Goal: Transaction & Acquisition: Purchase product/service

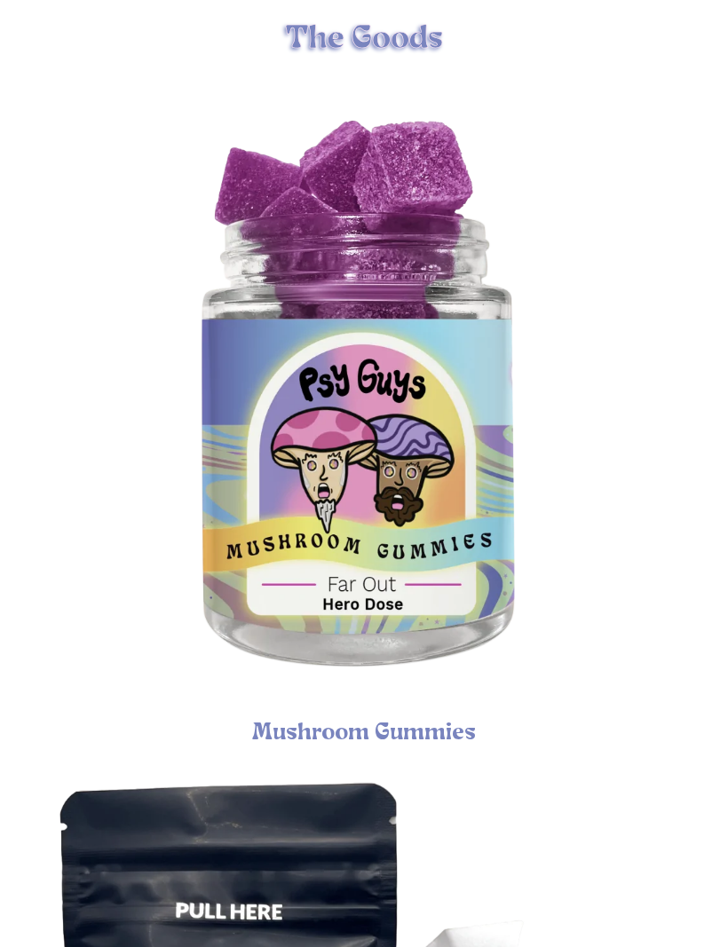
scroll to position [604, 0]
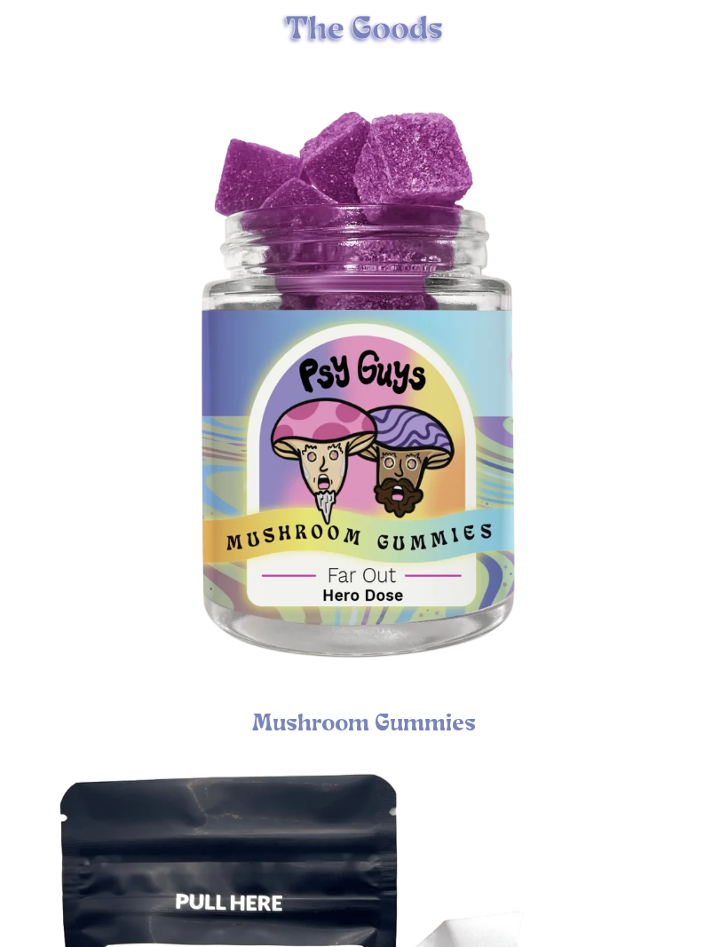
click at [465, 383] on img "Psychedelic Mushroom Gummies" at bounding box center [364, 394] width 643 height 643
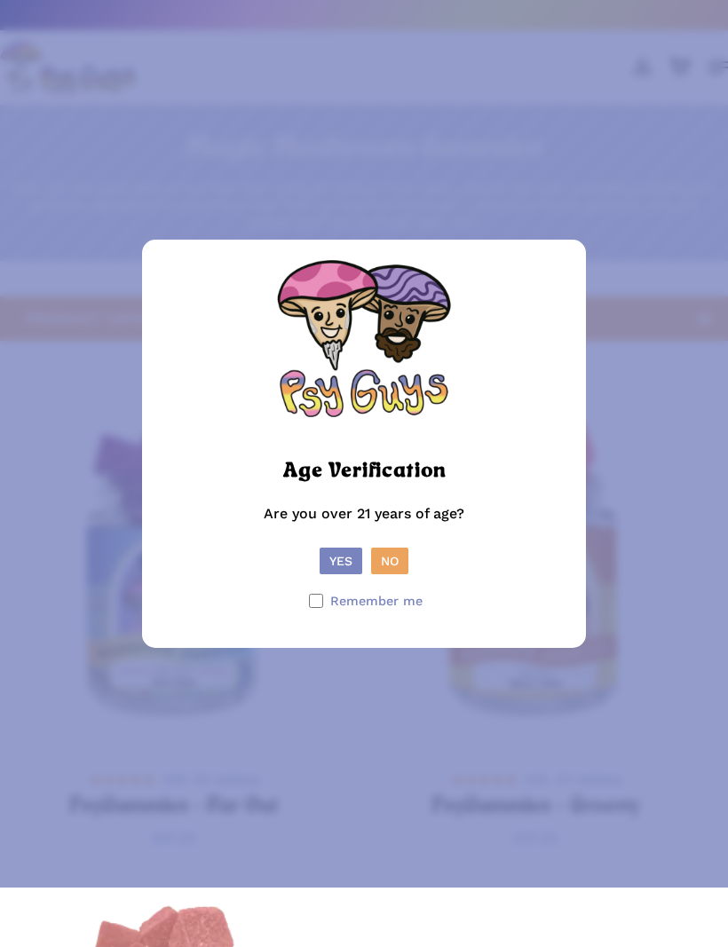
click at [350, 574] on button "Yes" at bounding box center [341, 561] width 43 height 27
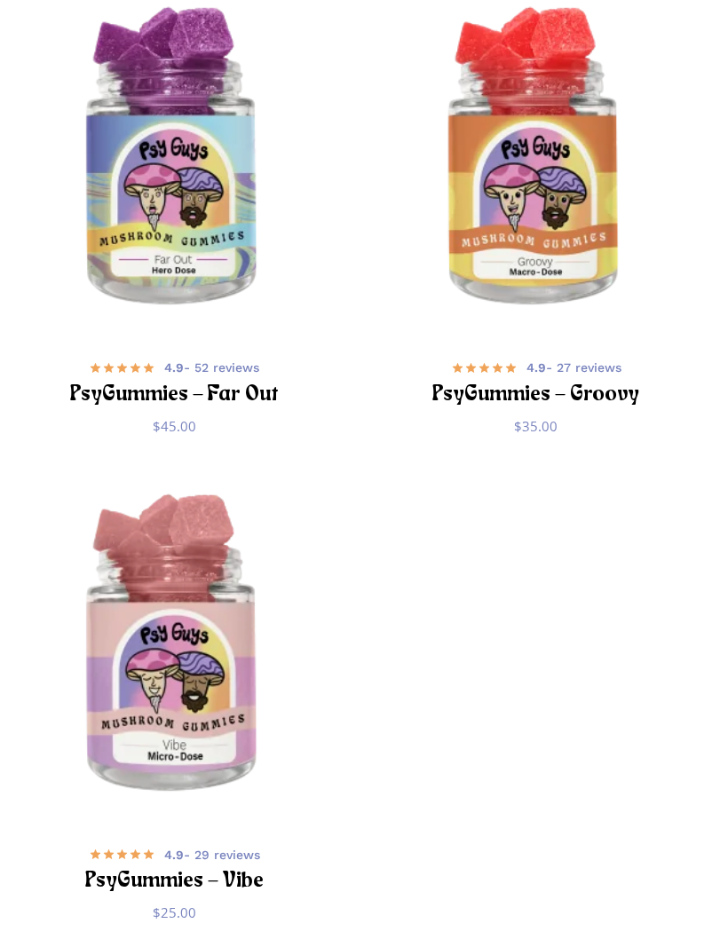
scroll to position [418, 0]
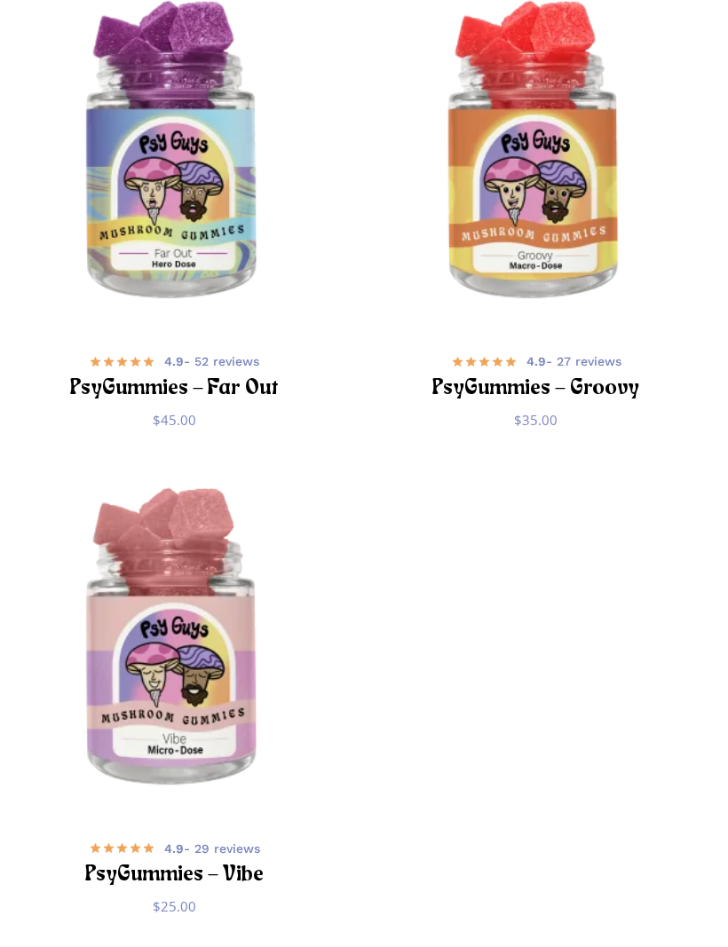
click at [116, 580] on img "PsyGummies - Vibe" at bounding box center [174, 641] width 349 height 349
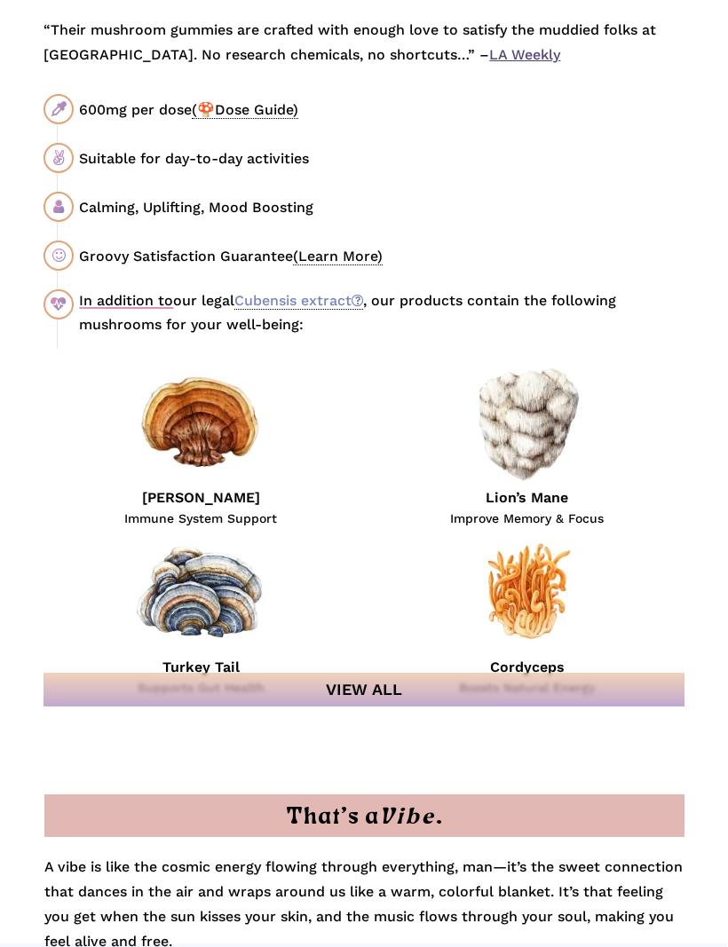
scroll to position [1791, 0]
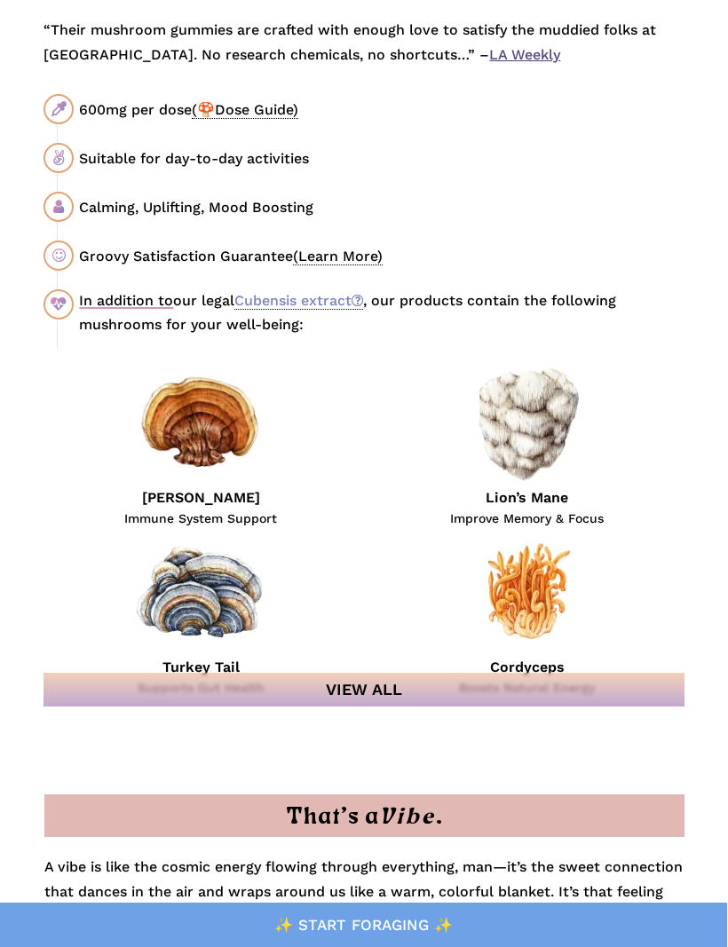
click at [328, 309] on link "Cubensis extract" at bounding box center [298, 301] width 129 height 18
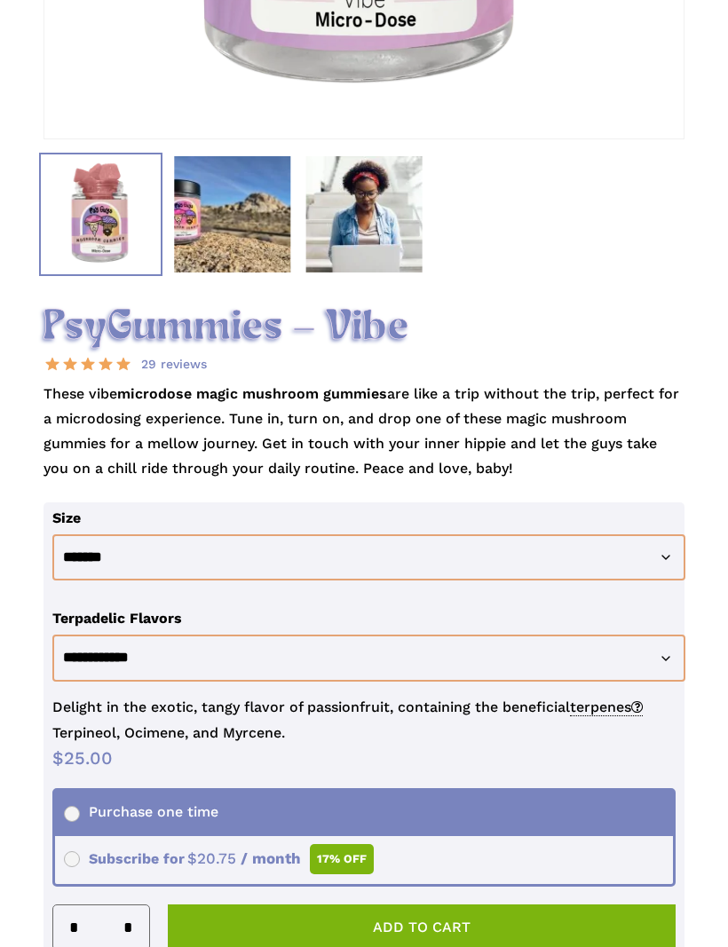
scroll to position [736, 0]
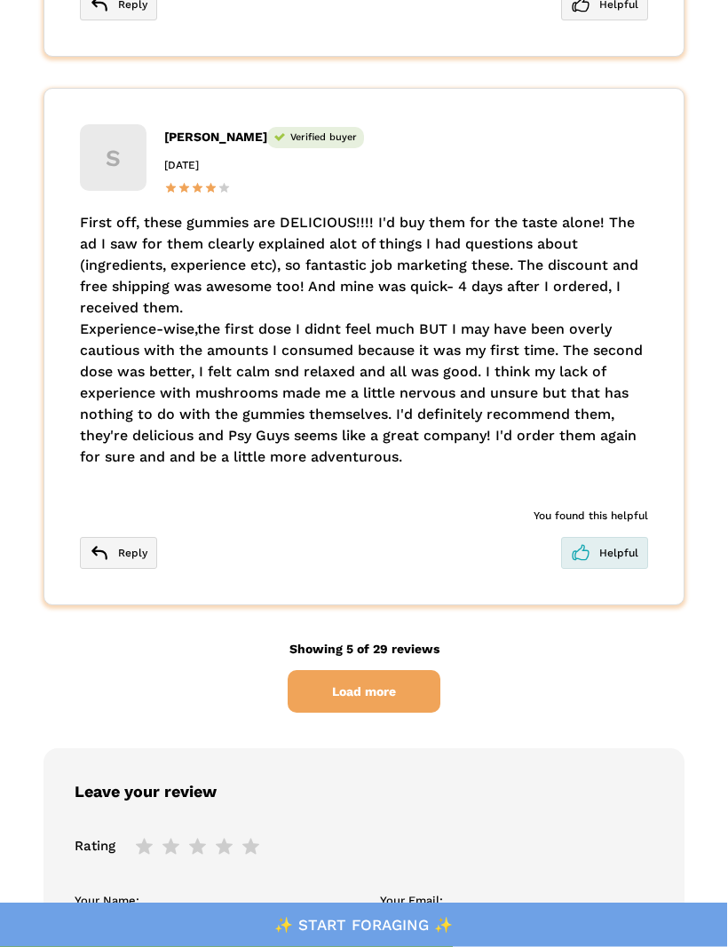
scroll to position [6592, 0]
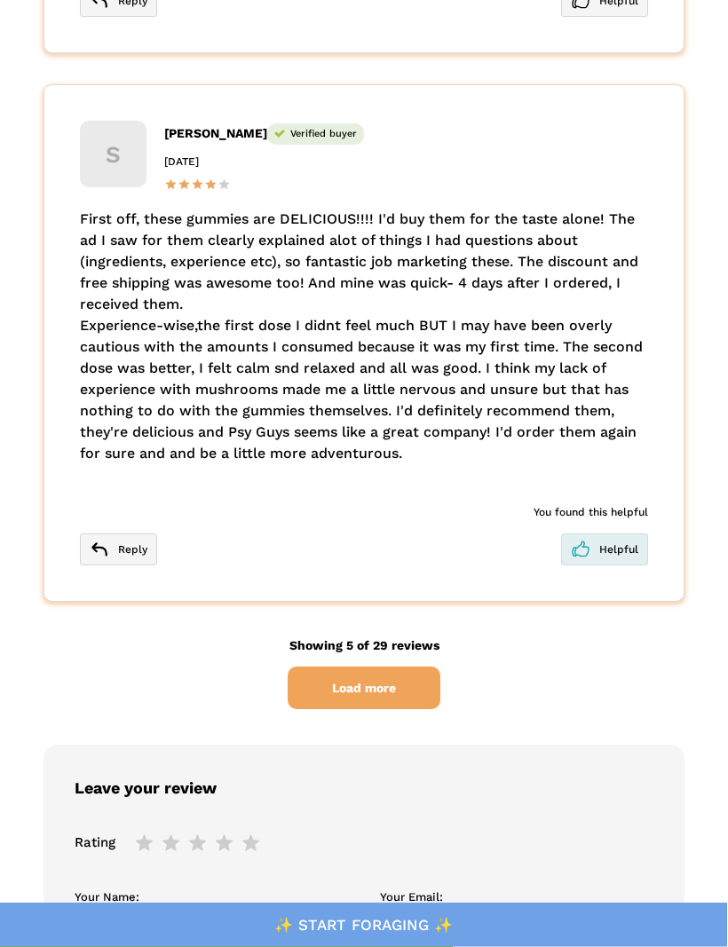
click at [430, 668] on span "Load more" at bounding box center [364, 689] width 153 height 43
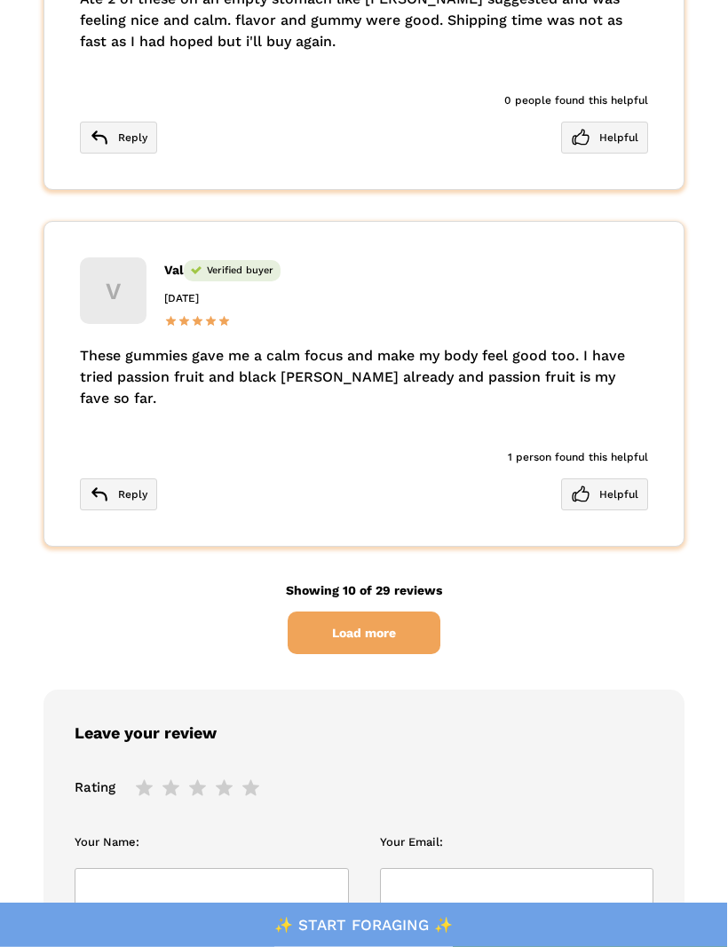
scroll to position [8518, 0]
click at [430, 612] on span "Load more" at bounding box center [364, 633] width 153 height 43
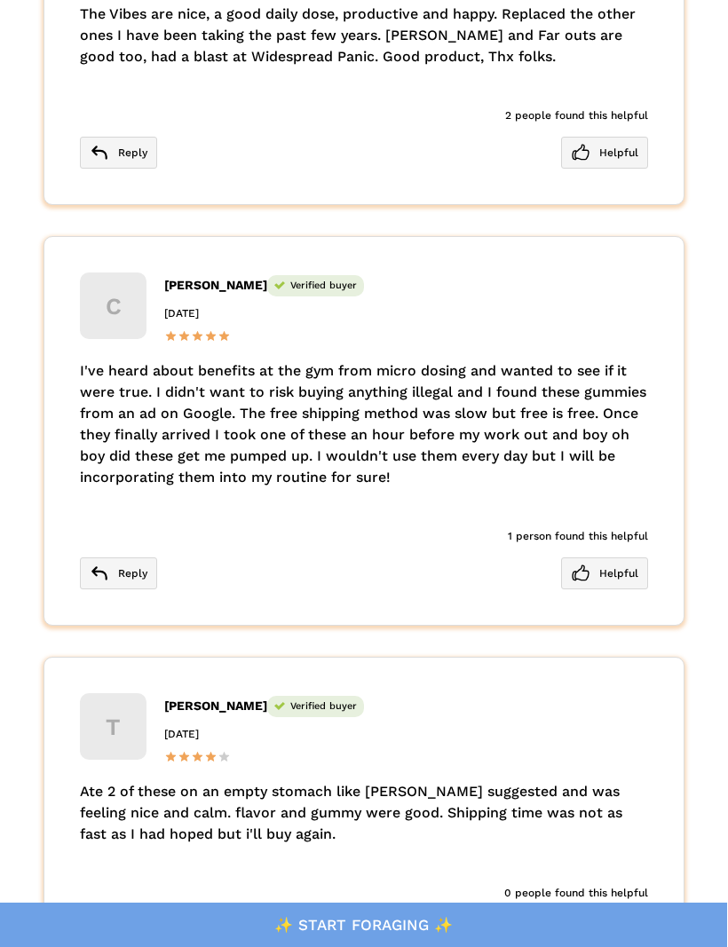
scroll to position [7723, 0]
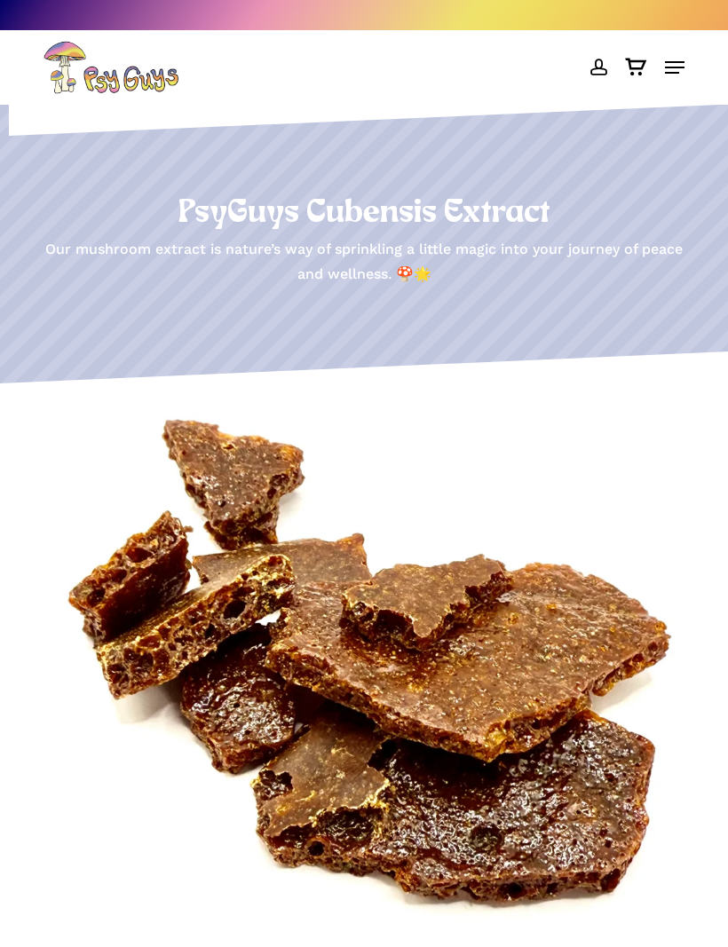
click at [691, 65] on header "account 0 Menu Home Shop Gummies Capsules Chocolate Tinctures Vapes View All Le…" at bounding box center [364, 67] width 728 height 53
click at [682, 71] on span "Navigation Menu" at bounding box center [675, 68] width 20 height 18
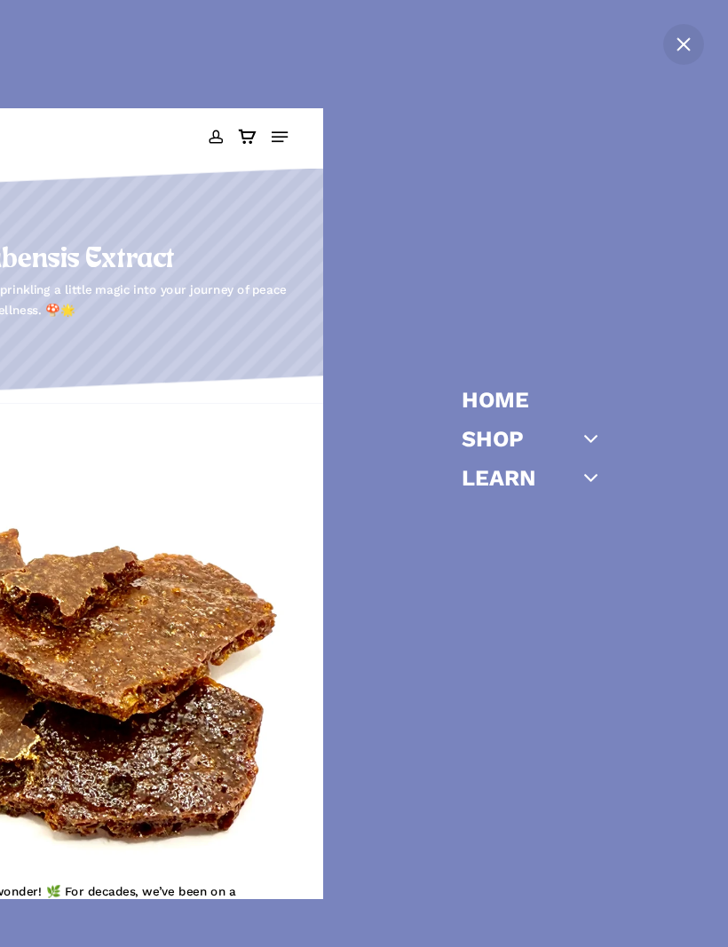
click at [596, 437] on icon "Off Canvas Menu" at bounding box center [591, 438] width 25 height 25
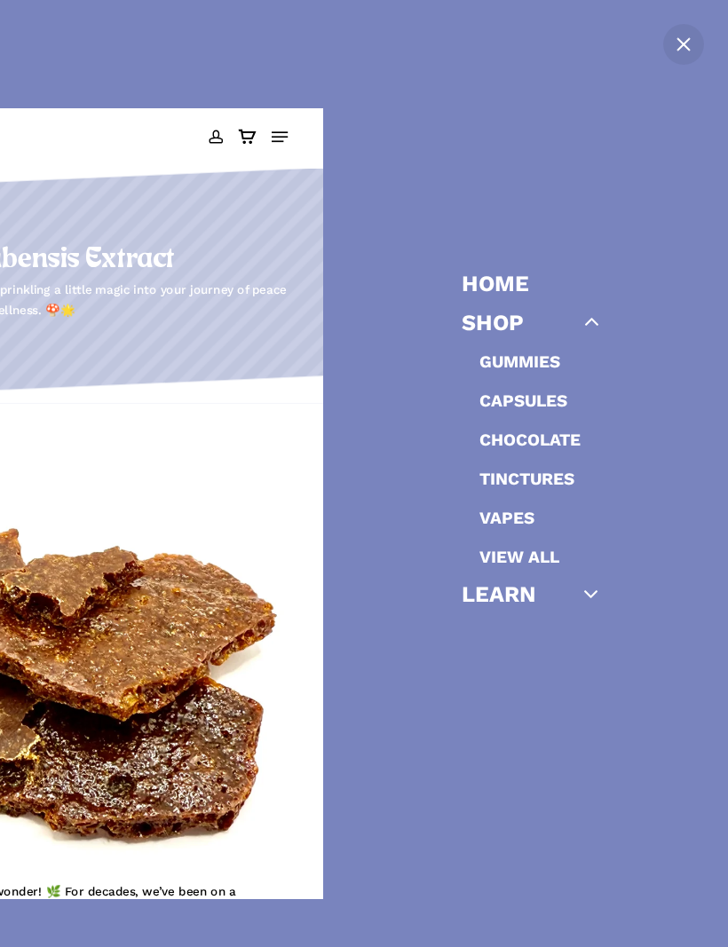
click at [554, 367] on link "Gummies" at bounding box center [519, 362] width 81 height 20
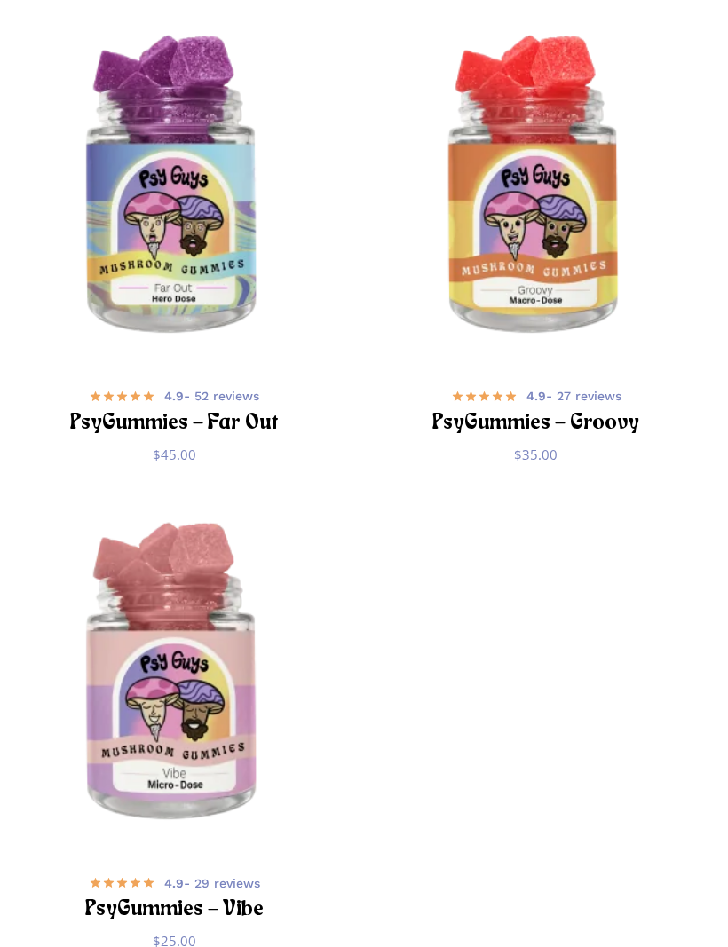
scroll to position [383, 0]
click at [606, 396] on span "4.9 - 27 reviews" at bounding box center [573, 396] width 95 height 18
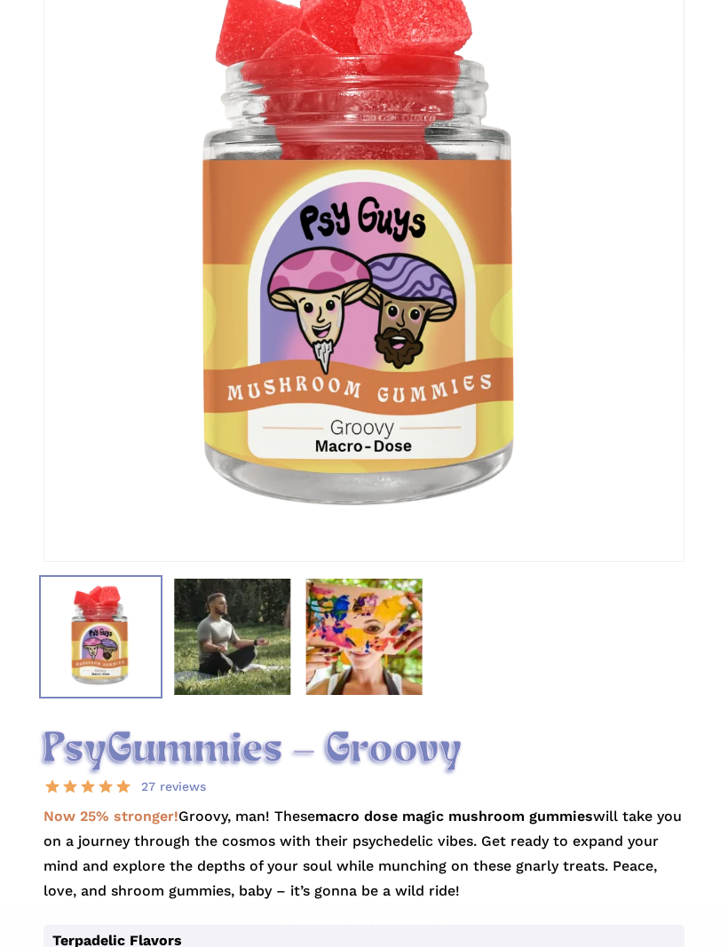
scroll to position [313, 0]
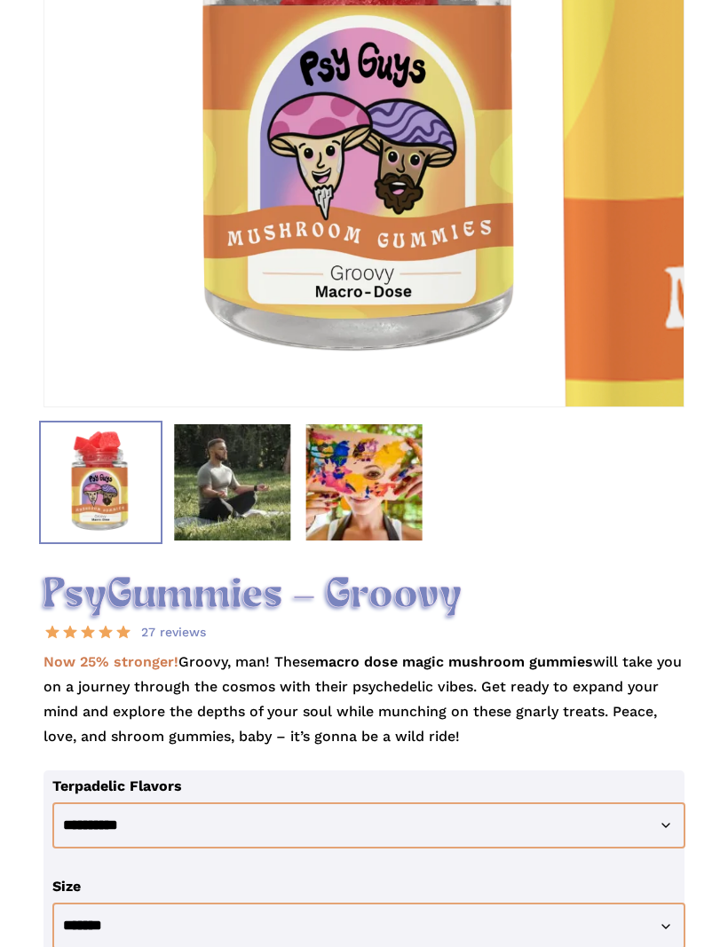
scroll to position [468, 0]
click at [601, 328] on div at bounding box center [363, 89] width 641 height 645
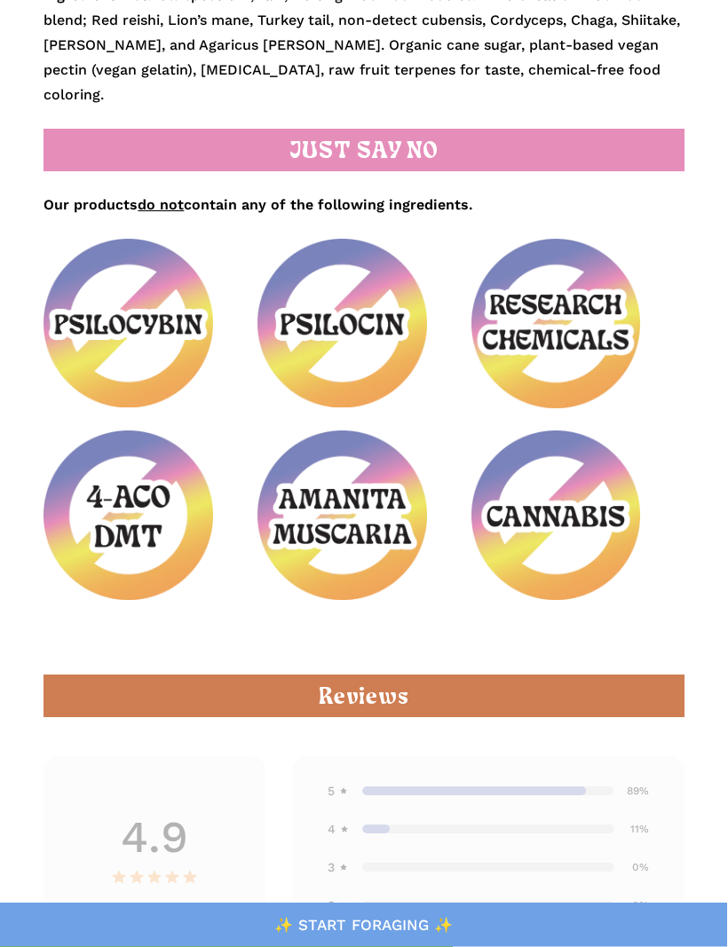
scroll to position [3603, 0]
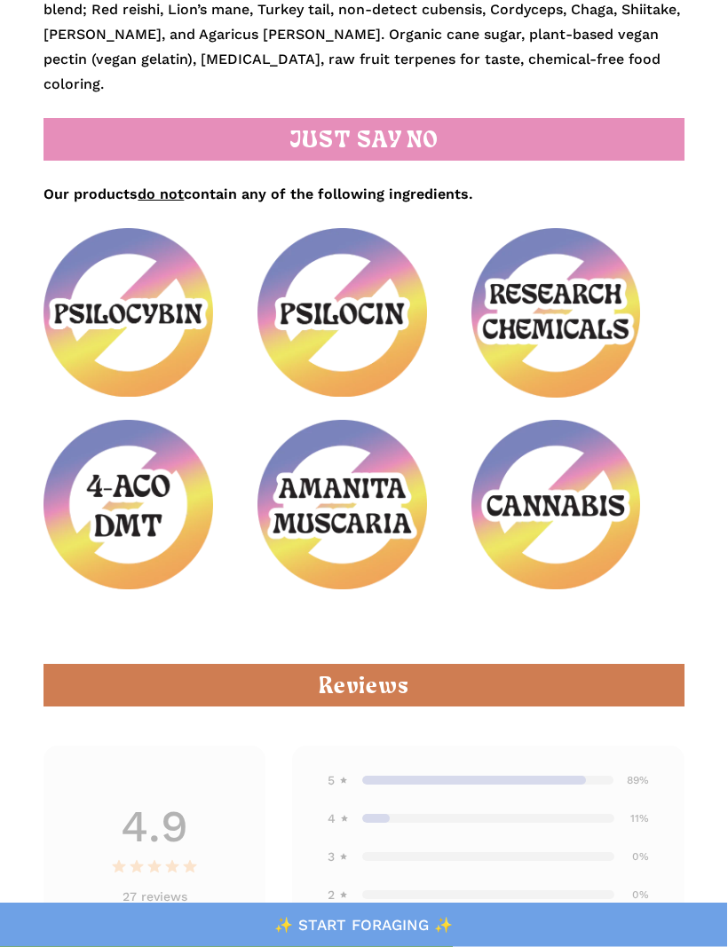
click at [603, 672] on h2 "Reviews" at bounding box center [363, 686] width 640 height 43
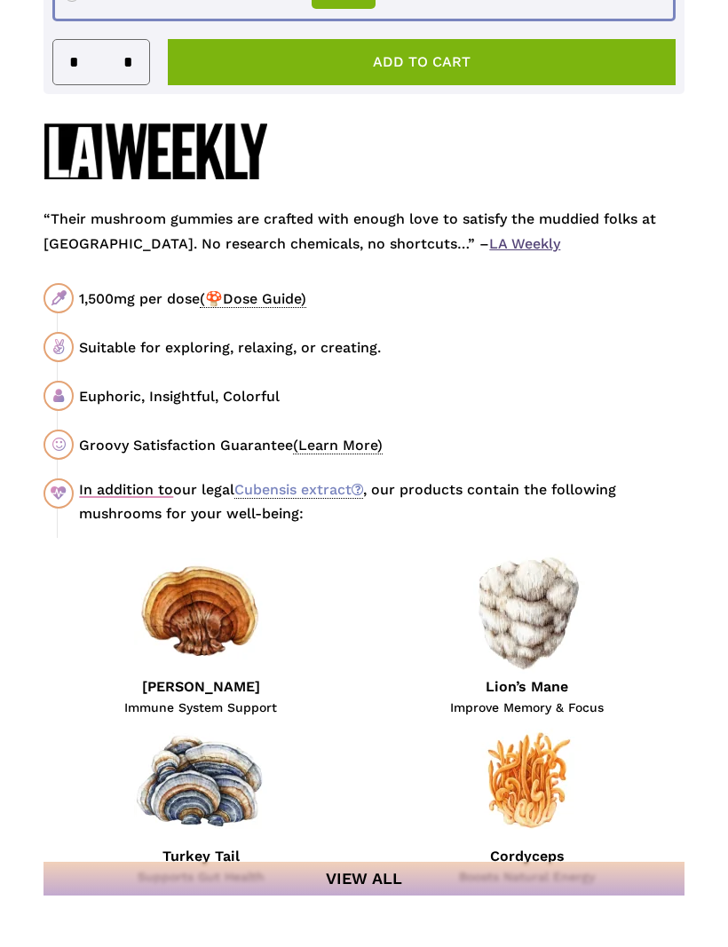
scroll to position [1597, 0]
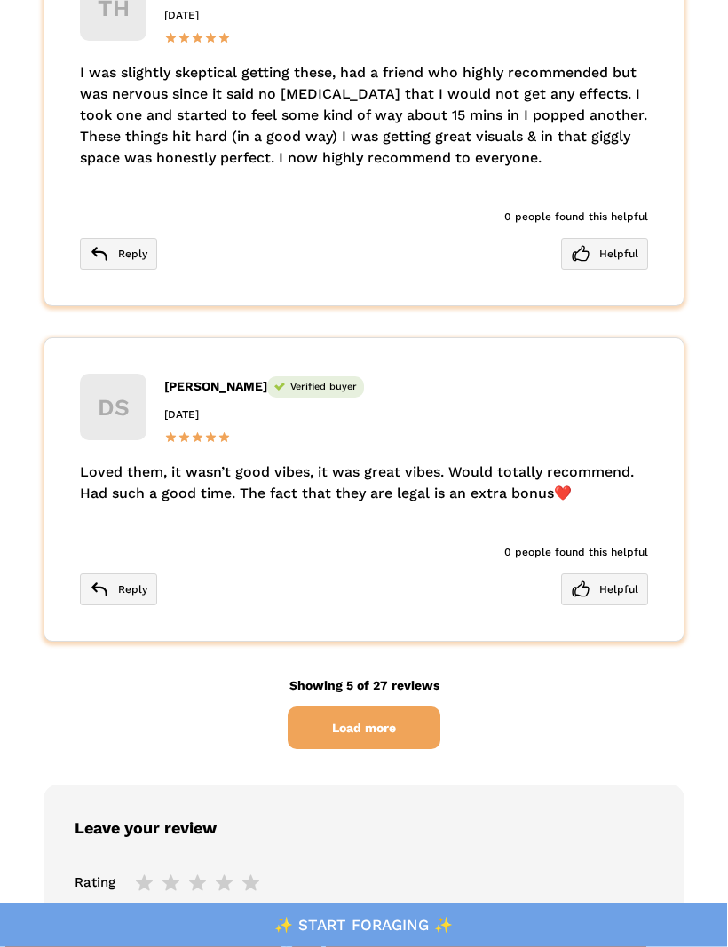
scroll to position [6238, 0]
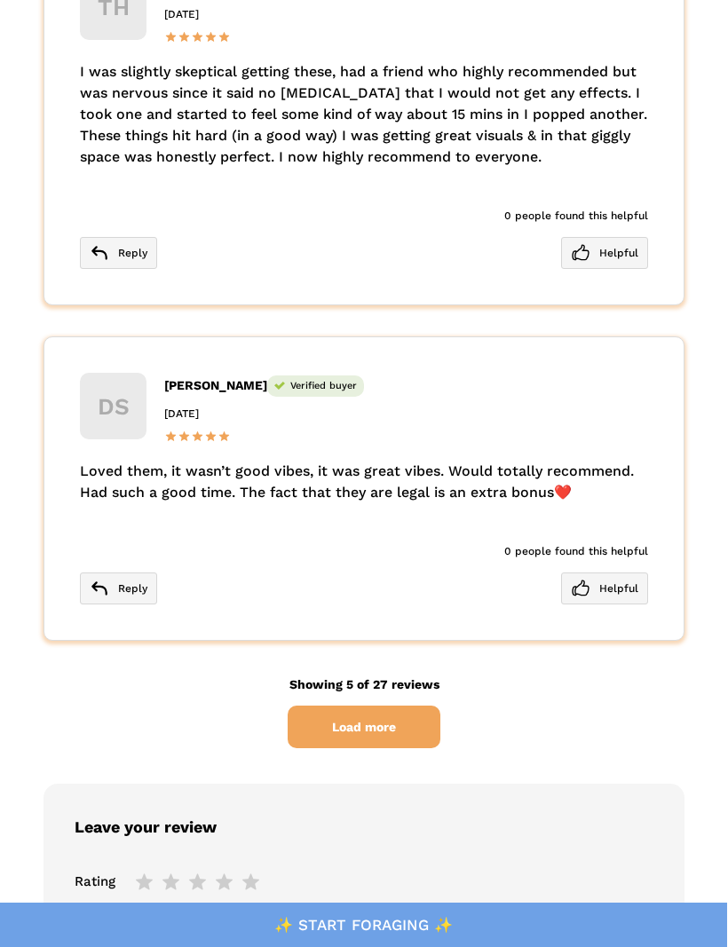
click at [426, 715] on span "Load more" at bounding box center [364, 727] width 153 height 43
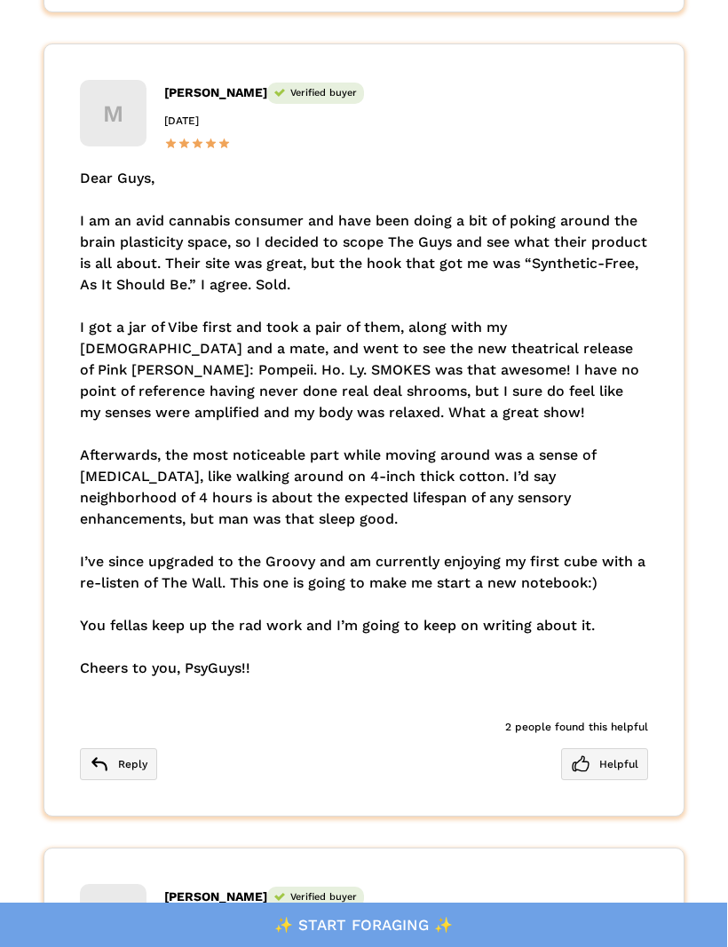
scroll to position [8000, 0]
